Goal: Browse casually

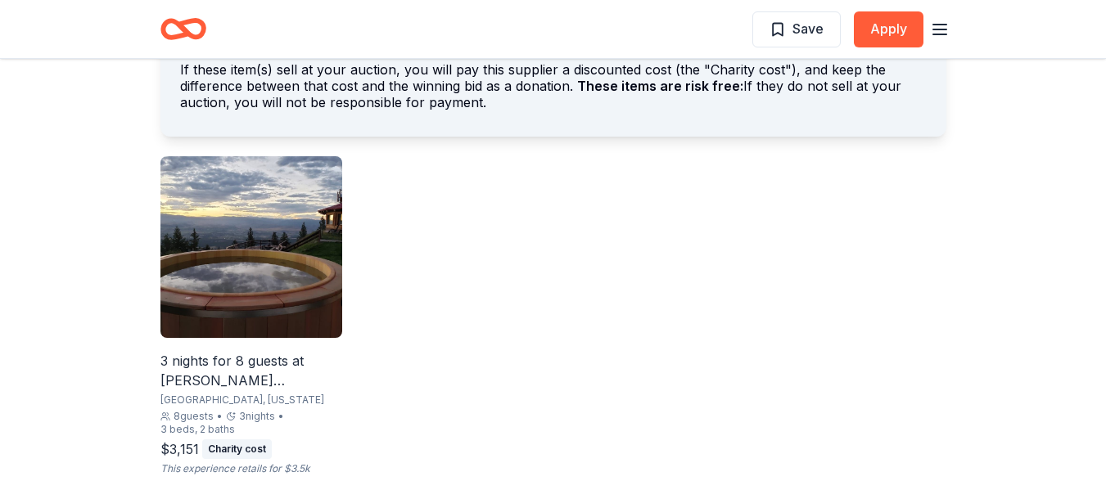
scroll to position [996, 0]
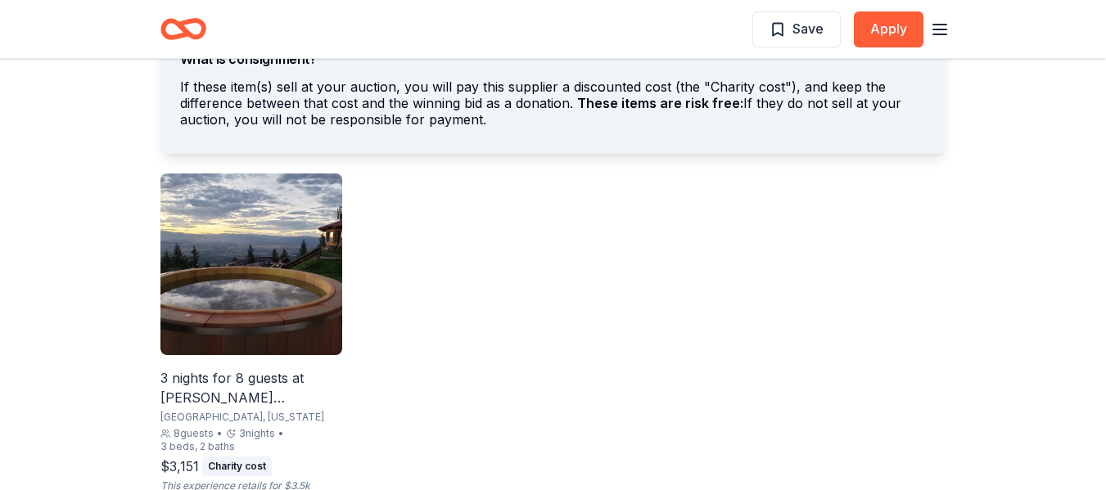
click at [295, 257] on img at bounding box center [251, 265] width 182 height 182
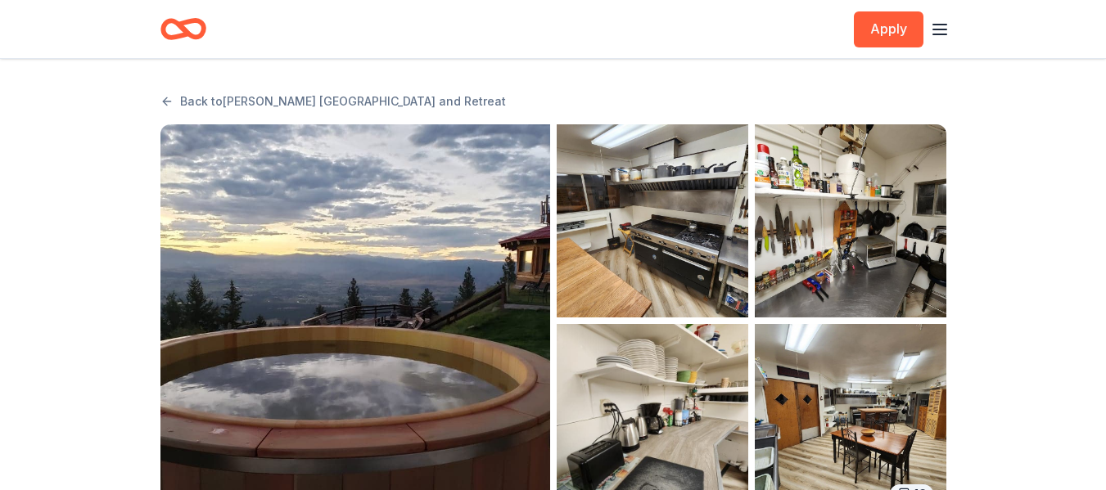
click at [701, 271] on img "button" at bounding box center [653, 220] width 192 height 193
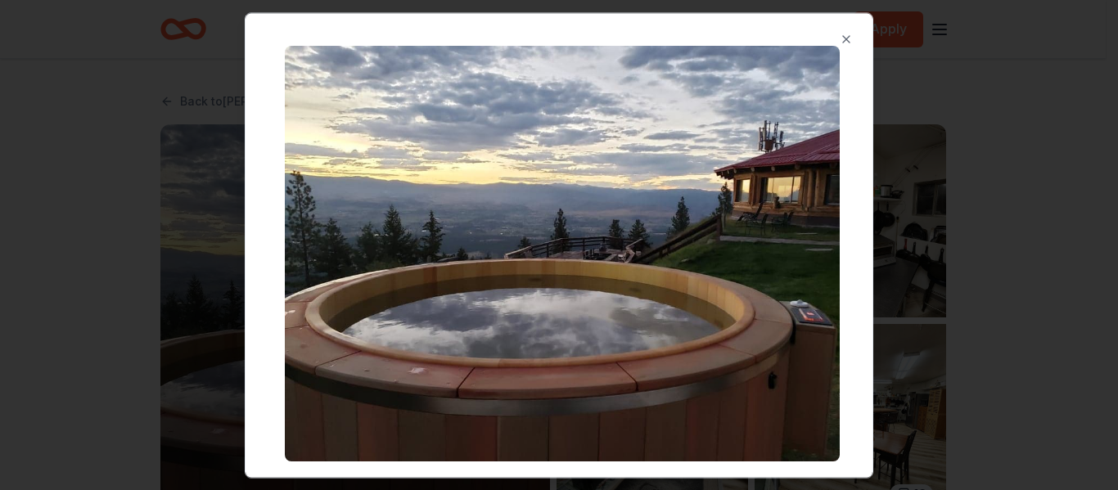
click at [851, 29] on div "Close" at bounding box center [559, 245] width 629 height 466
click at [835, 45] on button "Close" at bounding box center [846, 39] width 33 height 33
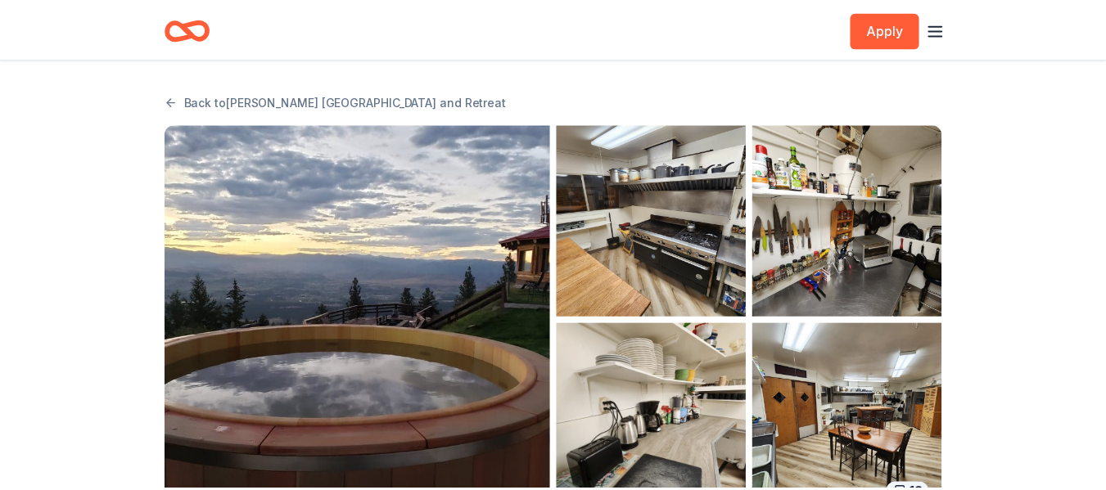
scroll to position [27, 0]
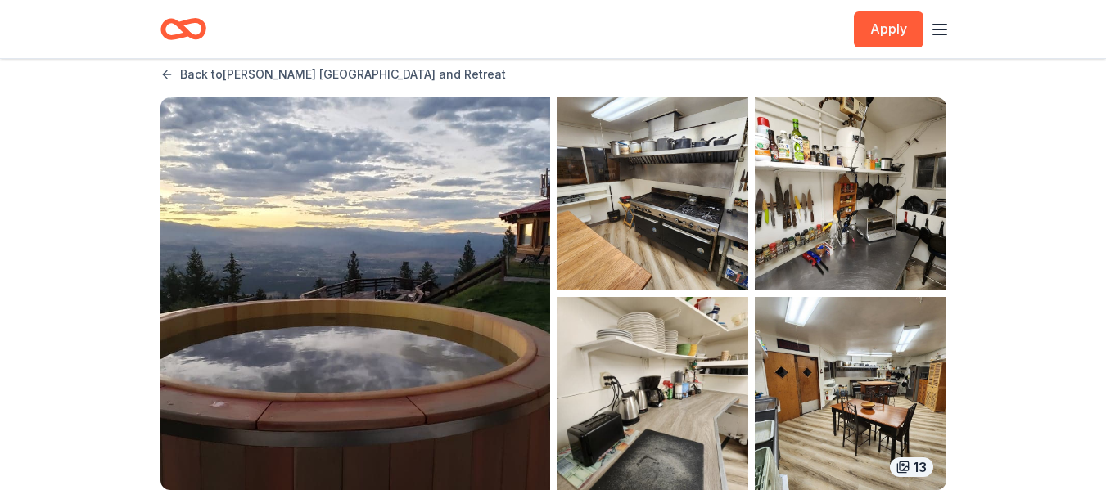
click at [192, 70] on link "Back to [PERSON_NAME][GEOGRAPHIC_DATA] and Retreat" at bounding box center [333, 75] width 346 height 20
click at [188, 32] on icon "Home" at bounding box center [190, 28] width 25 height 16
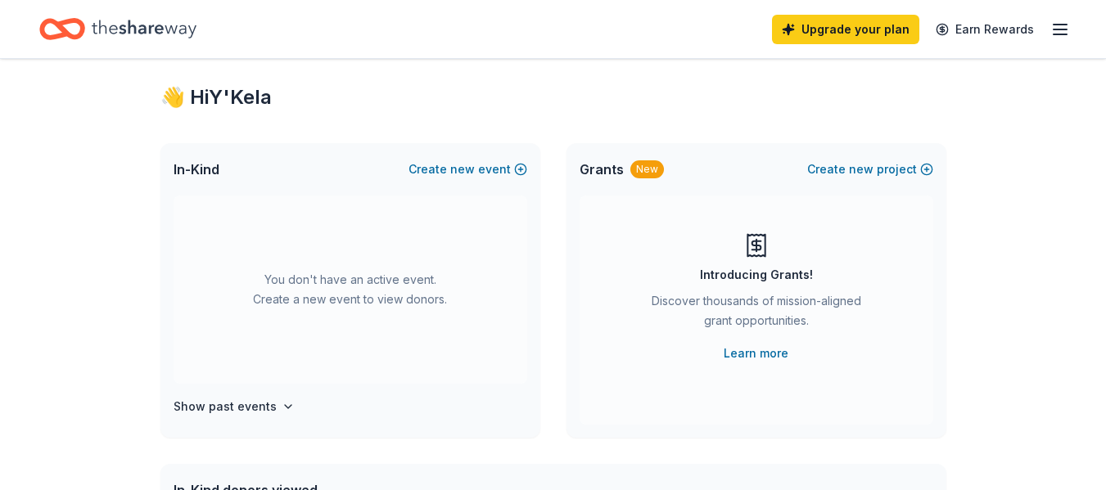
click at [524, 350] on div "You don't have an active event. Create a new event to view donors." at bounding box center [351, 290] width 354 height 188
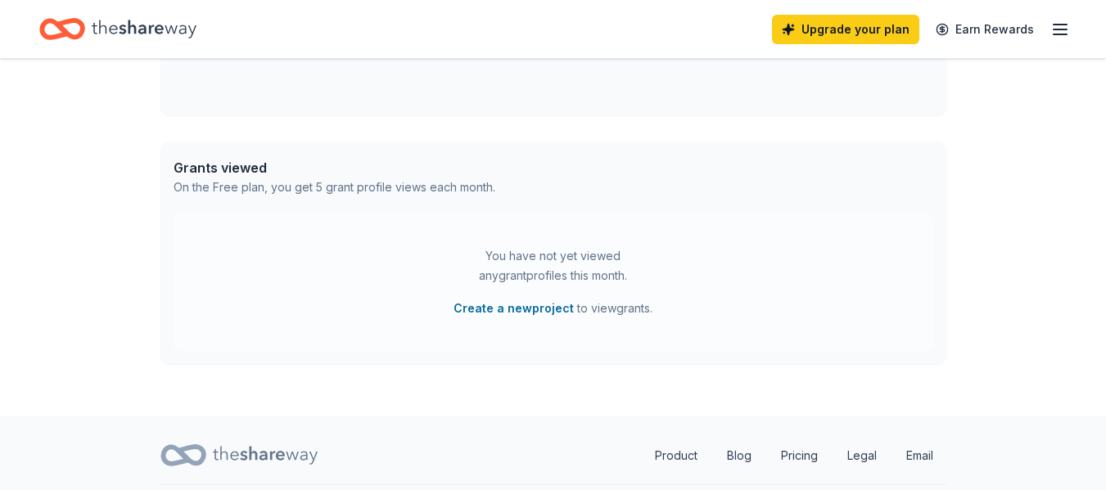
scroll to position [829, 0]
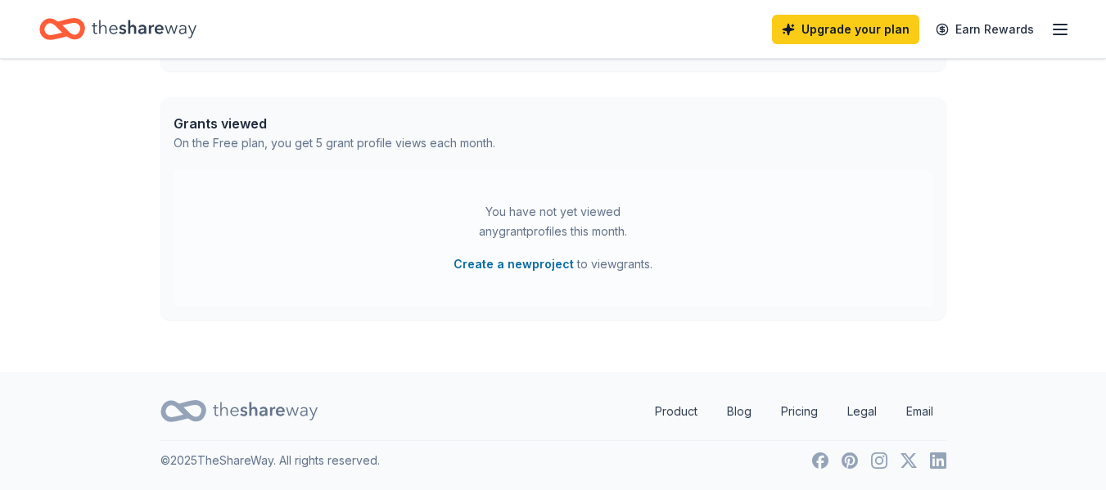
click at [1067, 29] on line "button" at bounding box center [1060, 29] width 13 height 0
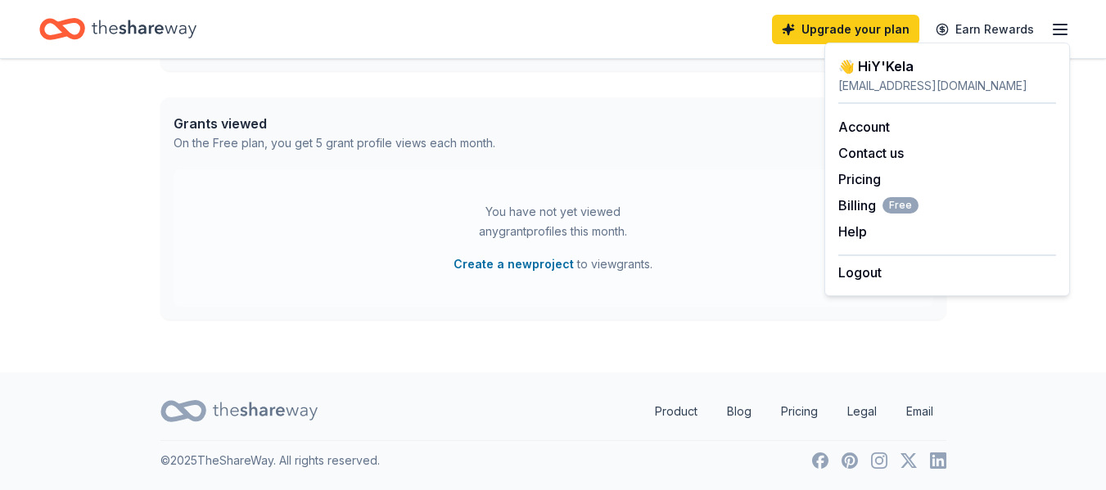
click at [154, 40] on icon "Home" at bounding box center [144, 29] width 105 height 34
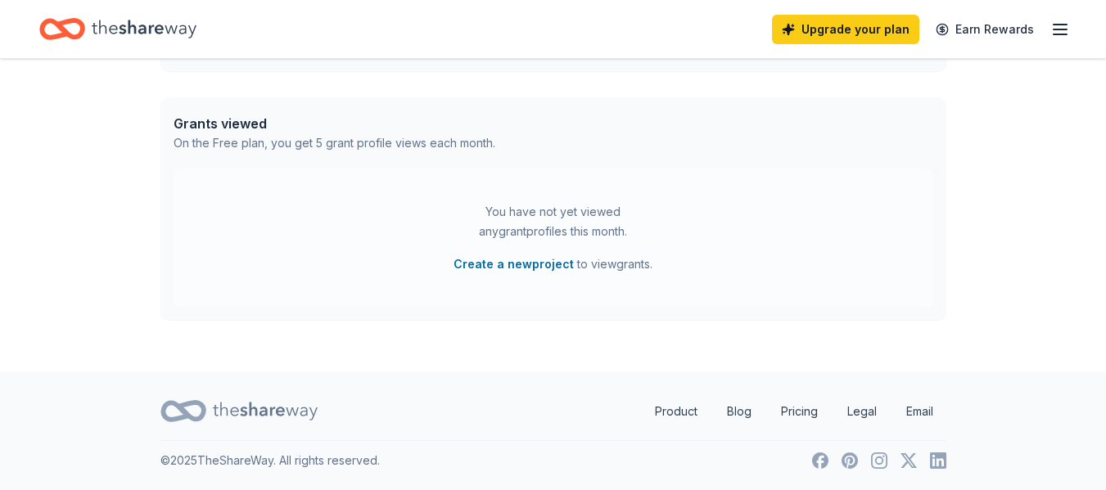
scroll to position [0, 0]
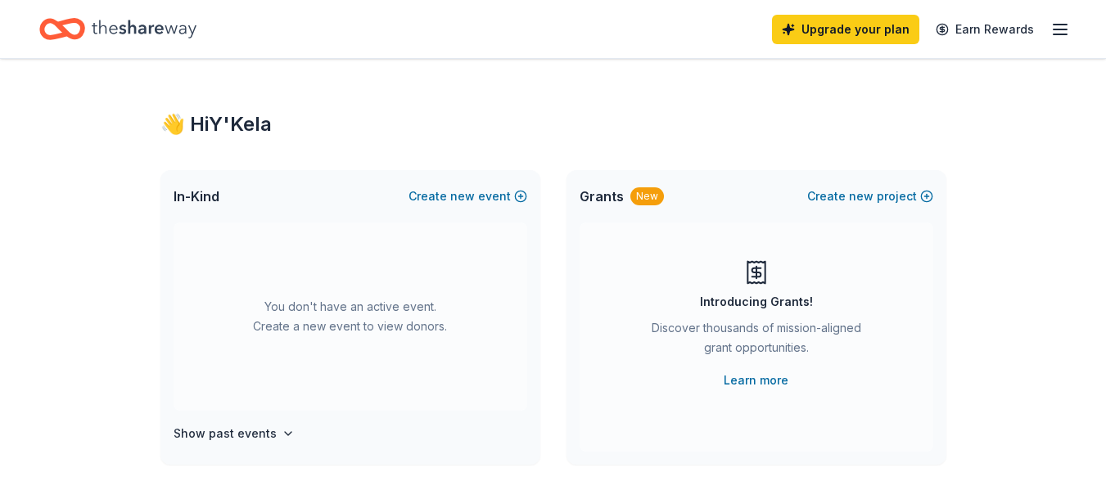
click at [166, 26] on icon "Home" at bounding box center [144, 29] width 105 height 18
click at [247, 117] on div "👋 Hi Y'Kela" at bounding box center [553, 124] width 786 height 26
click at [187, 197] on span "In-Kind" at bounding box center [197, 197] width 46 height 20
click at [155, 31] on icon "Home" at bounding box center [144, 29] width 105 height 34
click at [254, 23] on div "Upgrade your plan Earn Rewards" at bounding box center [553, 29] width 1028 height 38
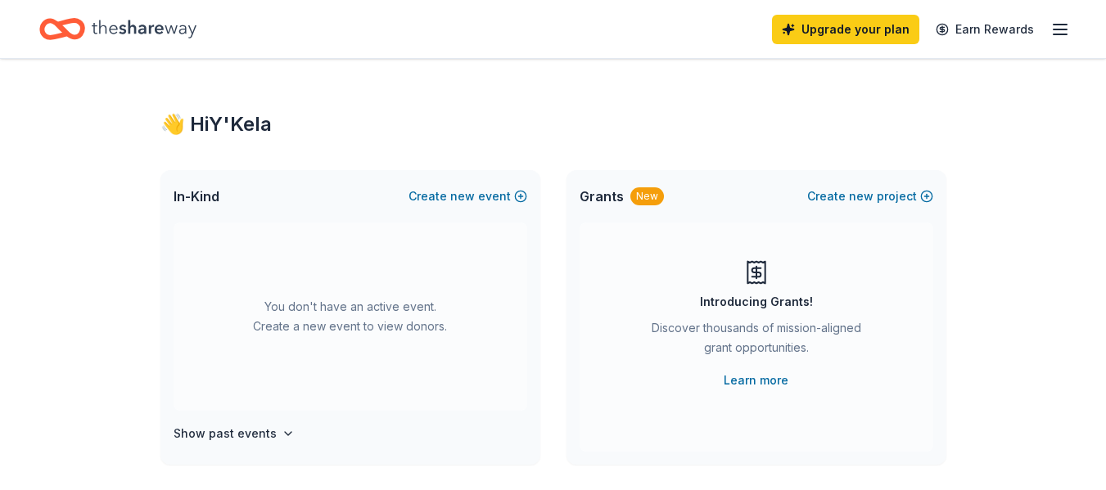
click at [188, 24] on icon "Home" at bounding box center [144, 29] width 105 height 34
click at [181, 38] on icon "Home" at bounding box center [144, 29] width 105 height 34
click at [1055, 34] on line "button" at bounding box center [1060, 34] width 13 height 0
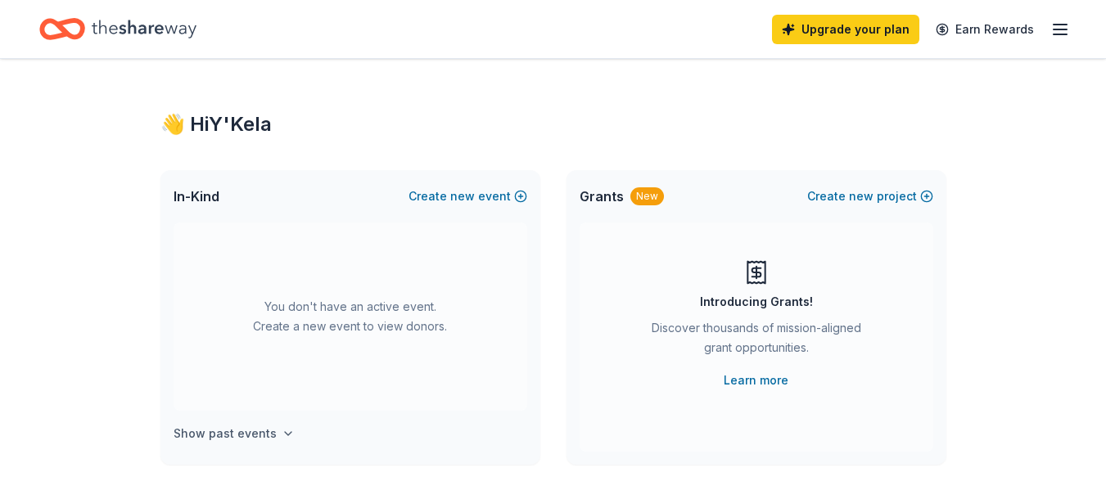
click at [257, 432] on h4 "Show past events" at bounding box center [225, 434] width 103 height 20
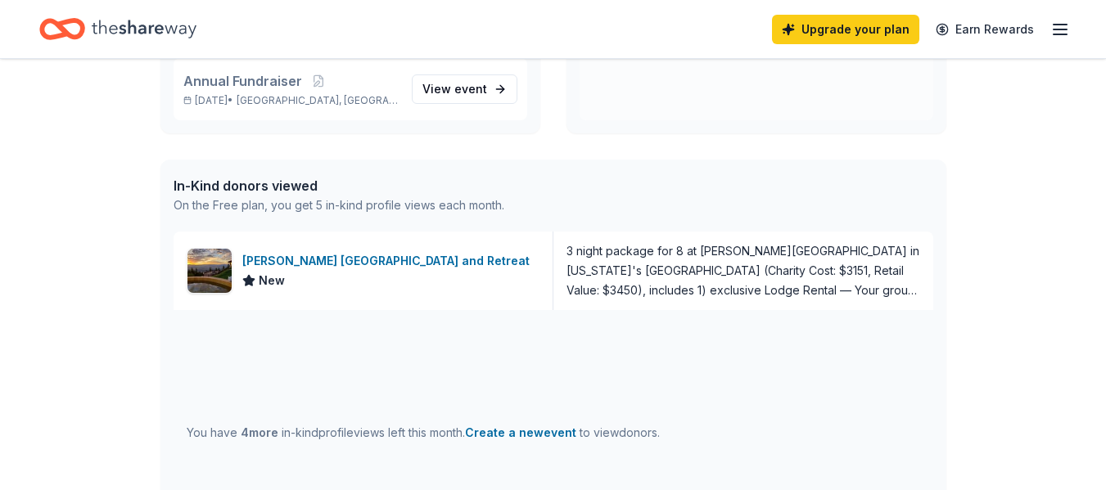
scroll to position [326, 0]
